Goal: Information Seeking & Learning: Understand process/instructions

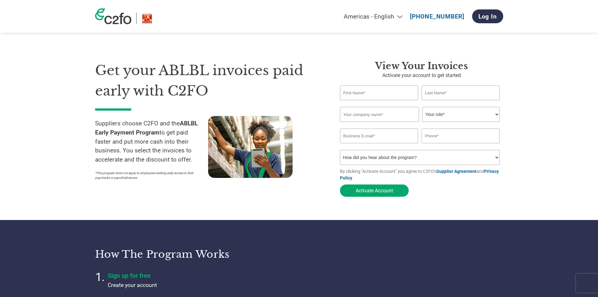
click at [132, 48] on div "Get your ABLBL invoices paid early with C2FO Suppliers choose C2FO and the ABLB…" at bounding box center [299, 117] width 408 height 165
drag, startPoint x: 181, startPoint y: 122, endPoint x: 159, endPoint y: 132, distance: 24.4
click at [159, 132] on strong "ABLBL Early Payment Program" at bounding box center [146, 128] width 103 height 16
copy strong "ABLBL Early Payment Program"
click at [145, 125] on p "Suppliers choose C2FO and the ABLBL Early Payment Program to get paid faster an…" at bounding box center [151, 141] width 113 height 45
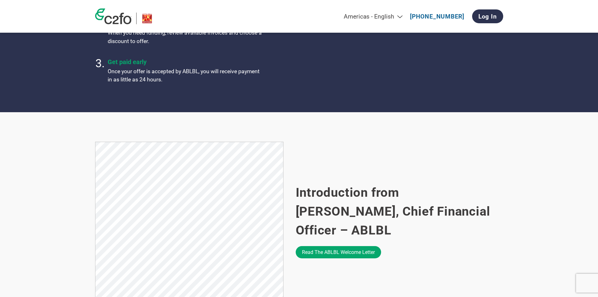
scroll to position [283, 0]
click at [312, 246] on link "Read the ABLBL welcome letter" at bounding box center [338, 252] width 85 height 12
